Goal: Check status: Check status

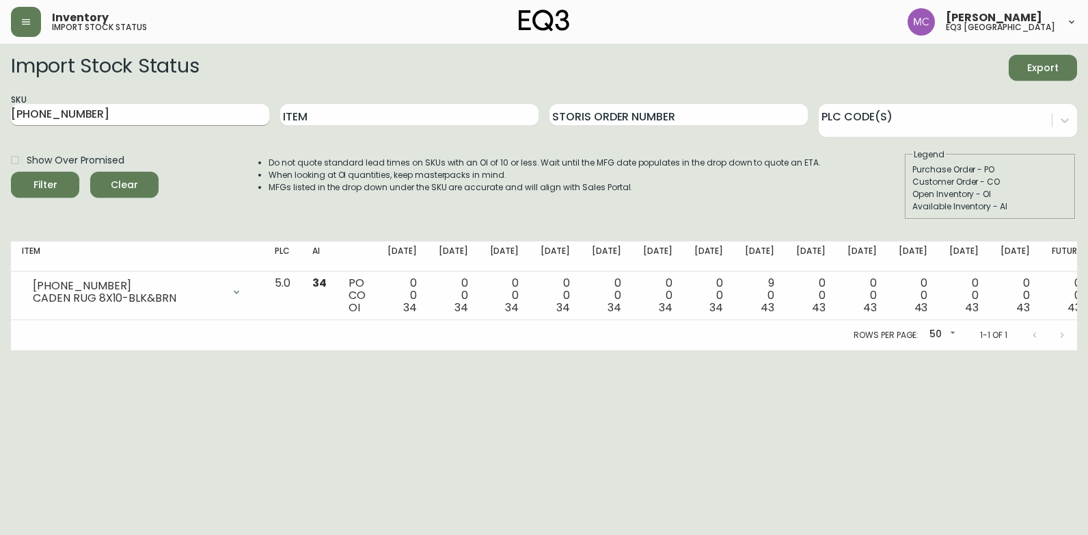
click at [91, 106] on input "[PHONE_NUMBER]" at bounding box center [140, 115] width 258 height 22
type input "3"
click at [11, 172] on button "Filter" at bounding box center [45, 185] width 68 height 26
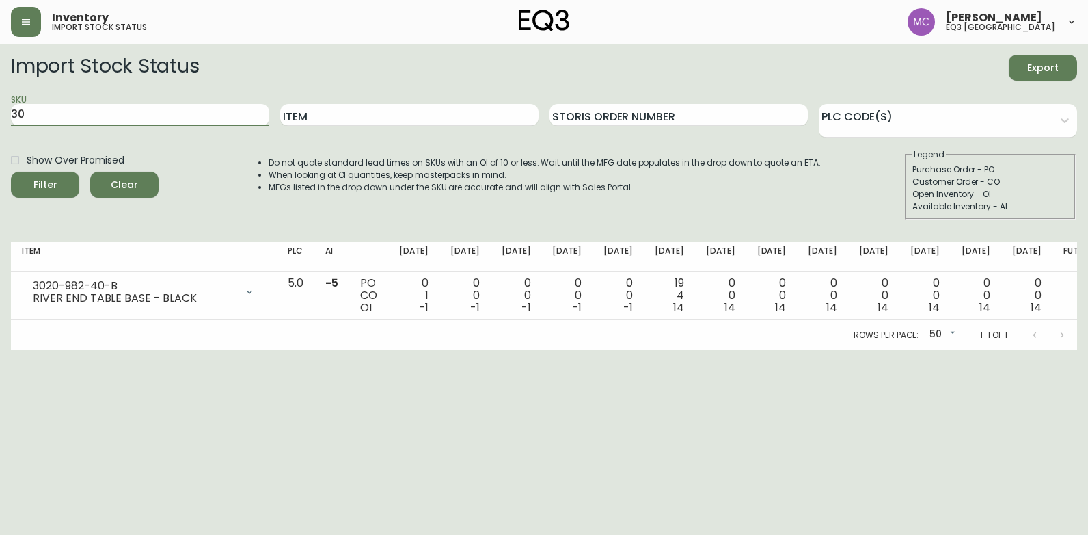
type input "3"
paste input "[PHONE_NUMBER]"
click at [11, 172] on button "Filter" at bounding box center [45, 185] width 68 height 26
type input "8"
paste input "[PHONE_NUMBER]"
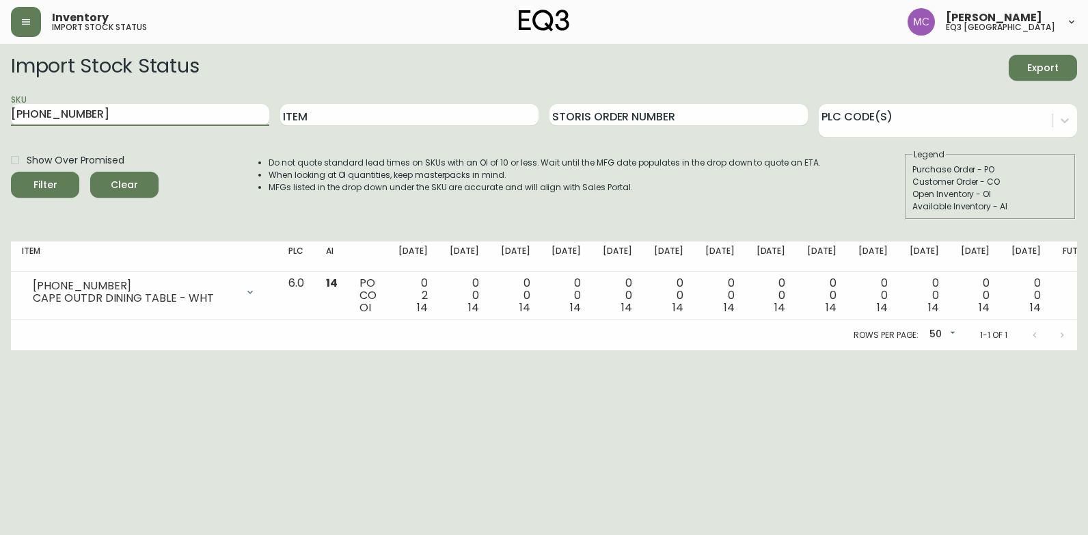
type input "[PHONE_NUMBER]"
click at [11, 172] on button "Filter" at bounding box center [45, 185] width 68 height 26
